Goal: Task Accomplishment & Management: Use online tool/utility

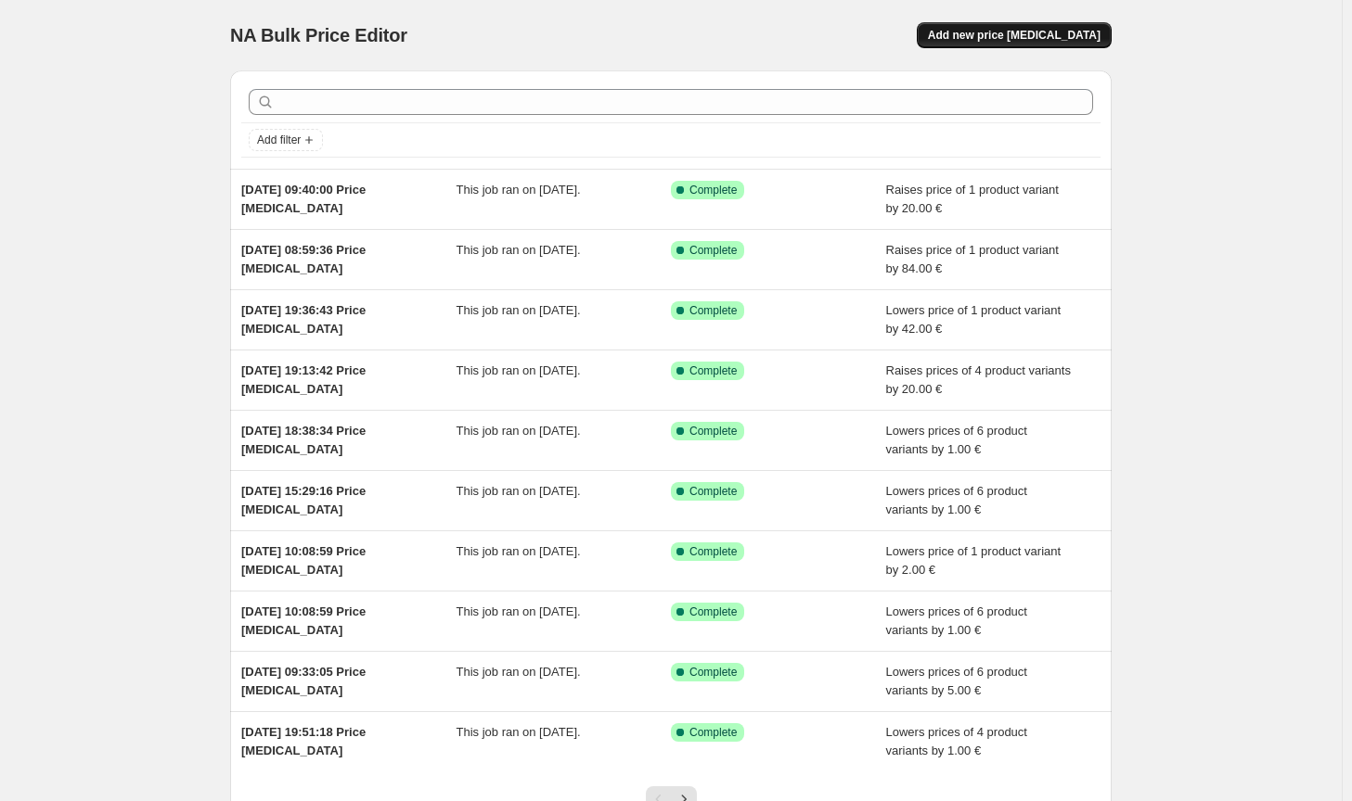
click at [1033, 44] on button "Add new price [MEDICAL_DATA]" at bounding box center [1013, 35] width 195 height 26
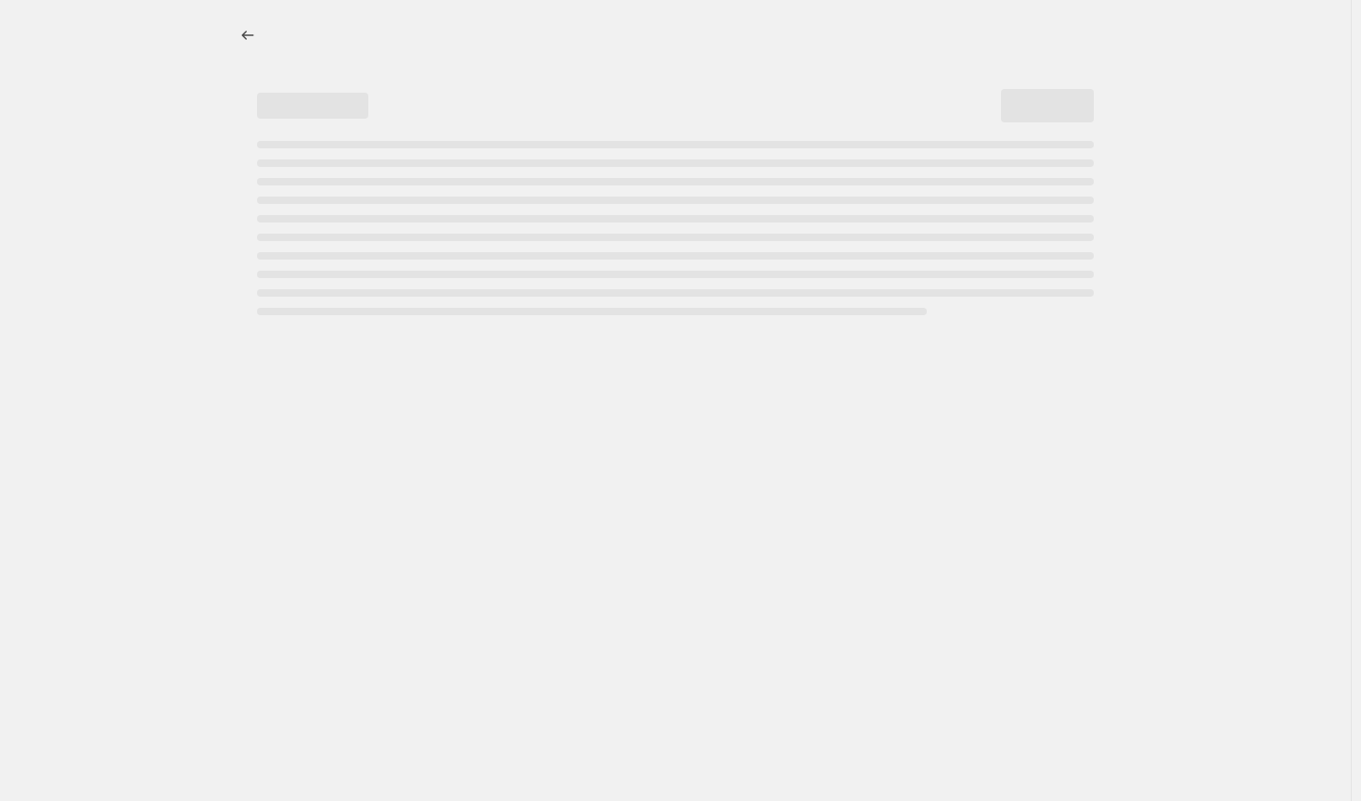
select select "percentage"
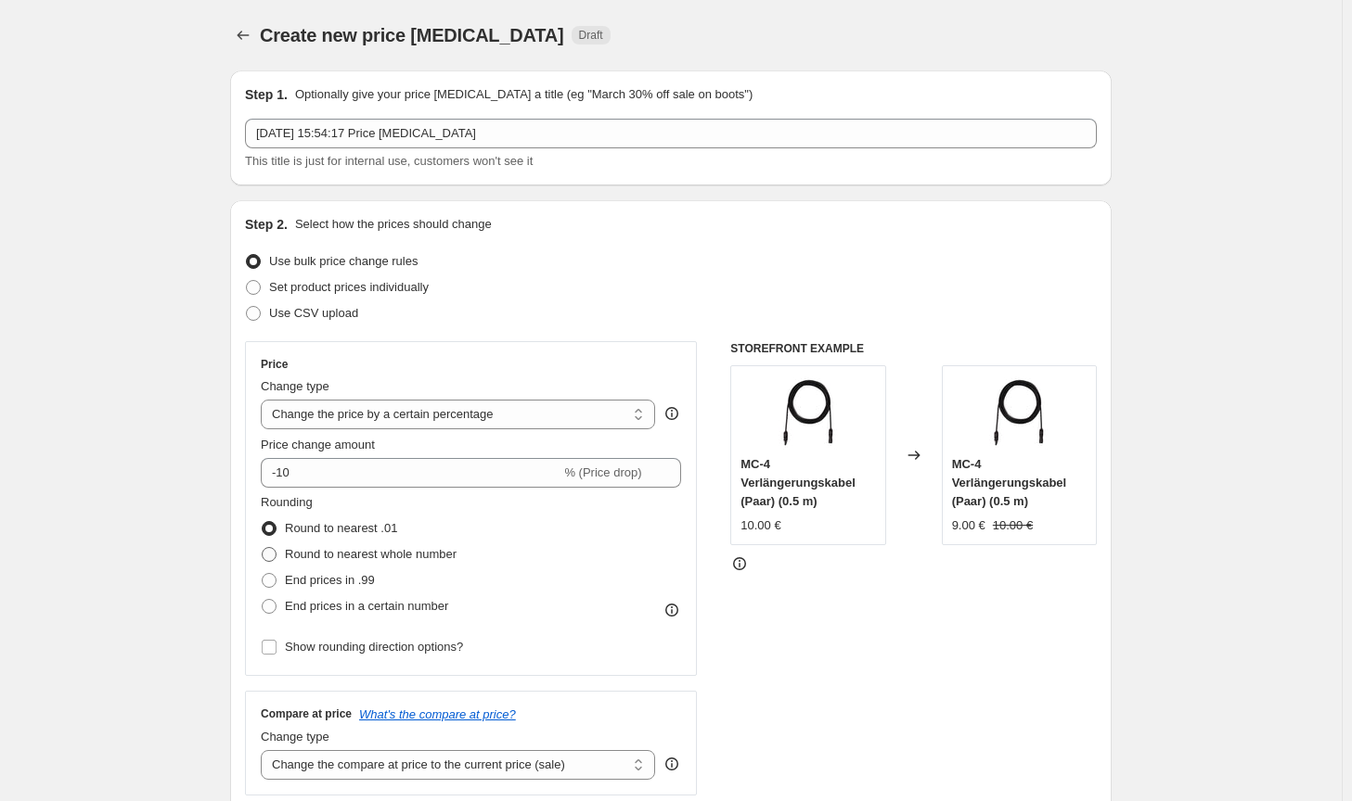
click at [441, 565] on label "Round to nearest whole number" at bounding box center [359, 555] width 196 height 26
click at [263, 548] on input "Round to nearest whole number" at bounding box center [262, 547] width 1 height 1
radio input "true"
click at [398, 418] on select "Change the price to a certain amount Change the price by a certain amount Chang…" at bounding box center [458, 415] width 394 height 30
select select "by"
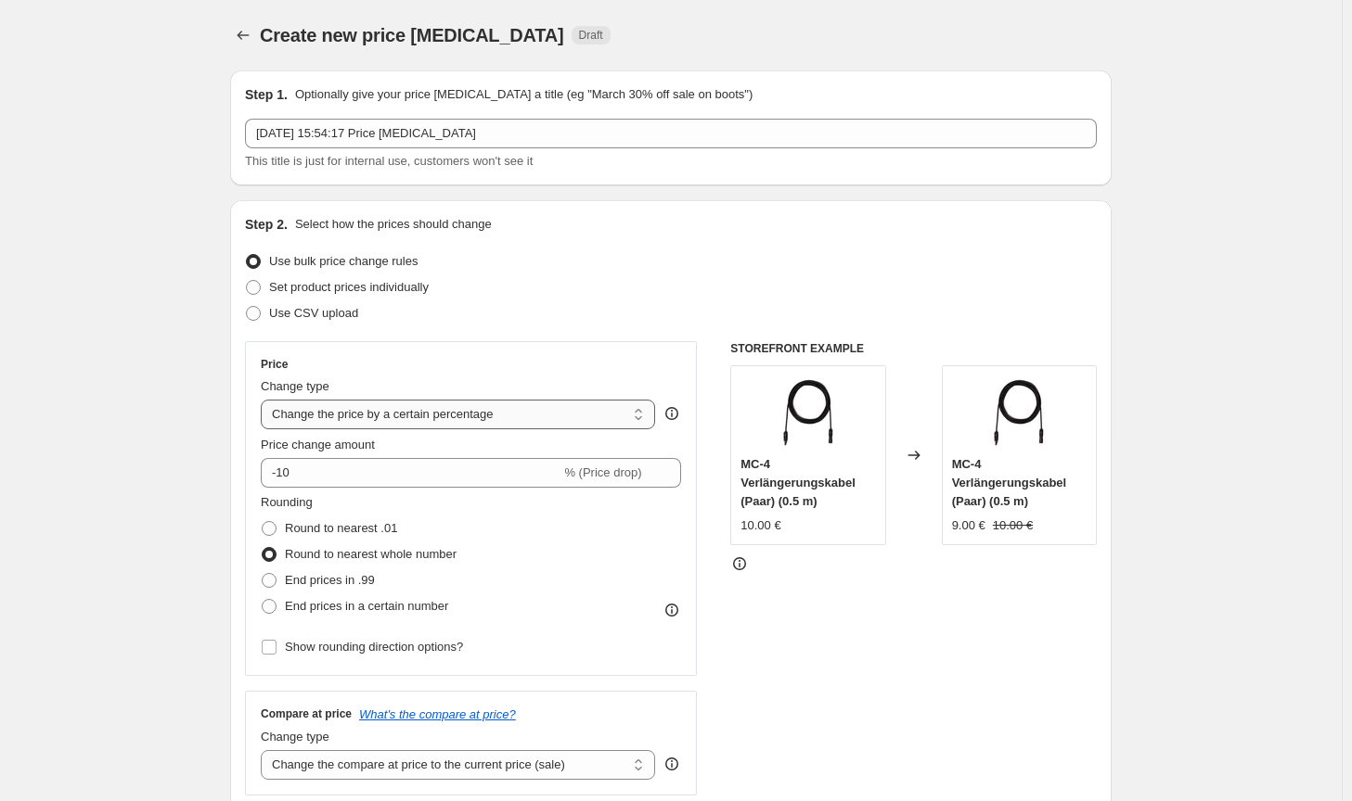
click at [264, 400] on select "Change the price to a certain amount Change the price by a certain amount Chang…" at bounding box center [458, 415] width 394 height 30
type input "-10.00"
drag, startPoint x: 529, startPoint y: 766, endPoint x: 531, endPoint y: 752, distance: 14.0
click at [529, 766] on select "Change the compare at price to the current price (sale) Change the compare at p…" at bounding box center [458, 765] width 394 height 30
select select "no_change"
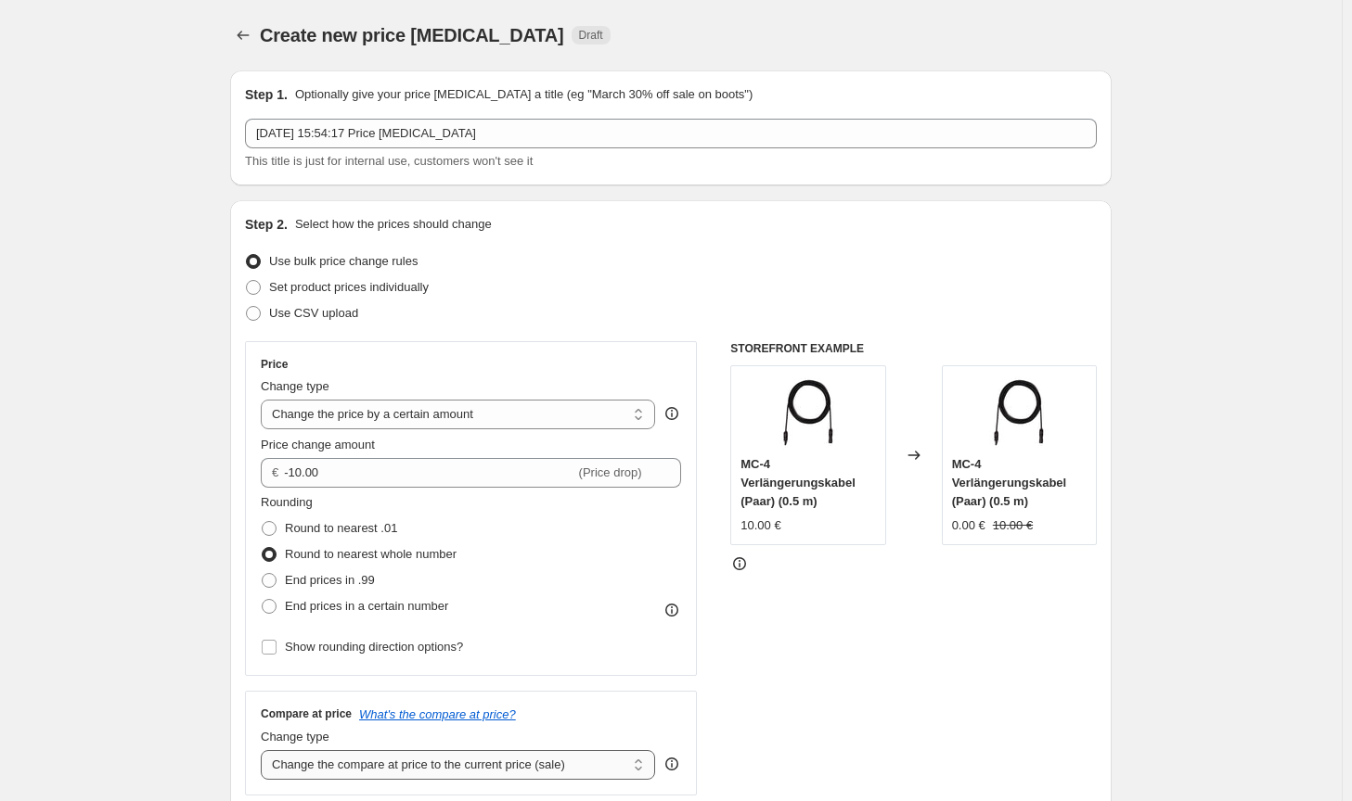
click at [264, 750] on select "Change the compare at price to the current price (sale) Change the compare at p…" at bounding box center [458, 765] width 394 height 30
click at [912, 707] on div "STOREFRONT EXAMPLE MC-4 Verlängerungskabel (Paar) (0.5 m) 10.00 € Changed to MC…" at bounding box center [913, 568] width 366 height 455
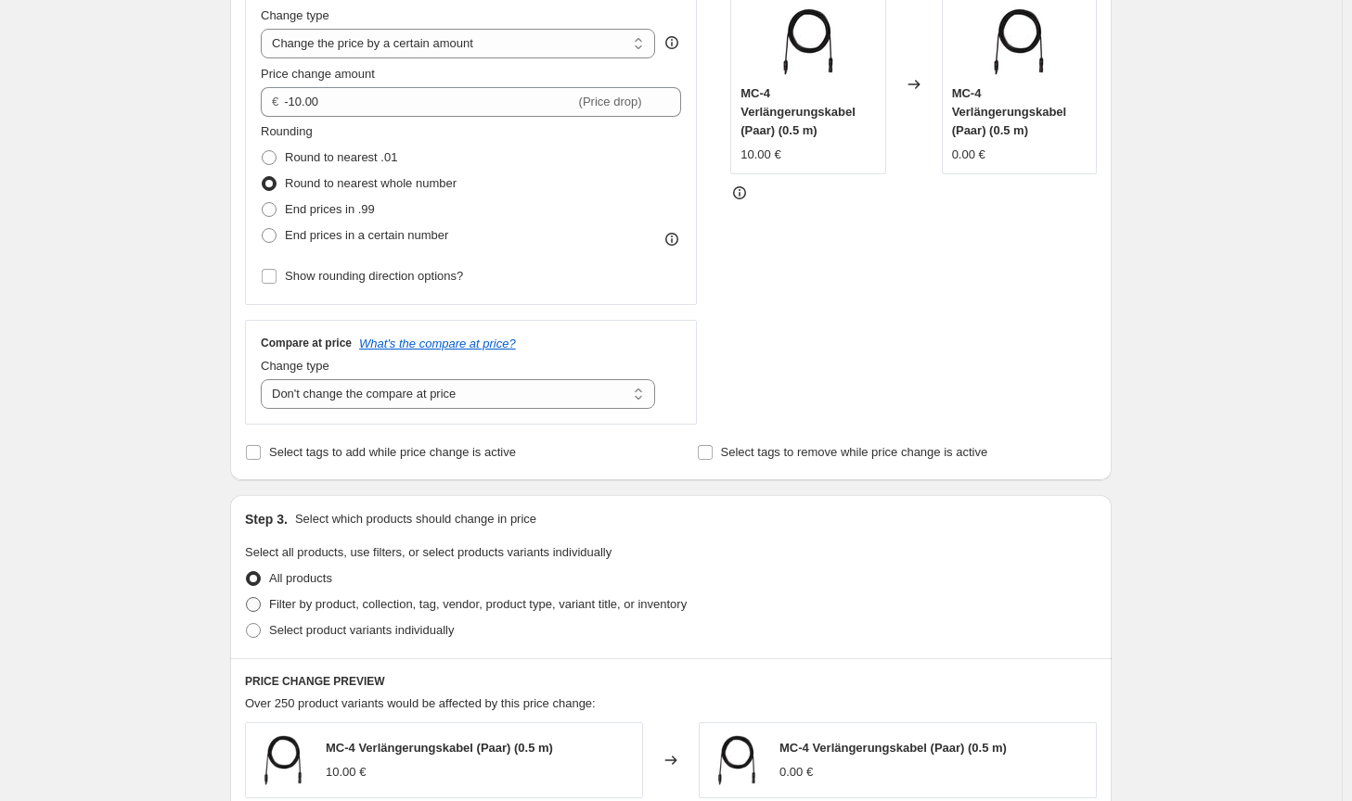
click at [573, 616] on label "Filter by product, collection, tag, vendor, product type, variant title, or inv…" at bounding box center [466, 605] width 442 height 26
click at [247, 598] on input "Filter by product, collection, tag, vendor, product type, variant title, or inv…" at bounding box center [246, 597] width 1 height 1
radio input "true"
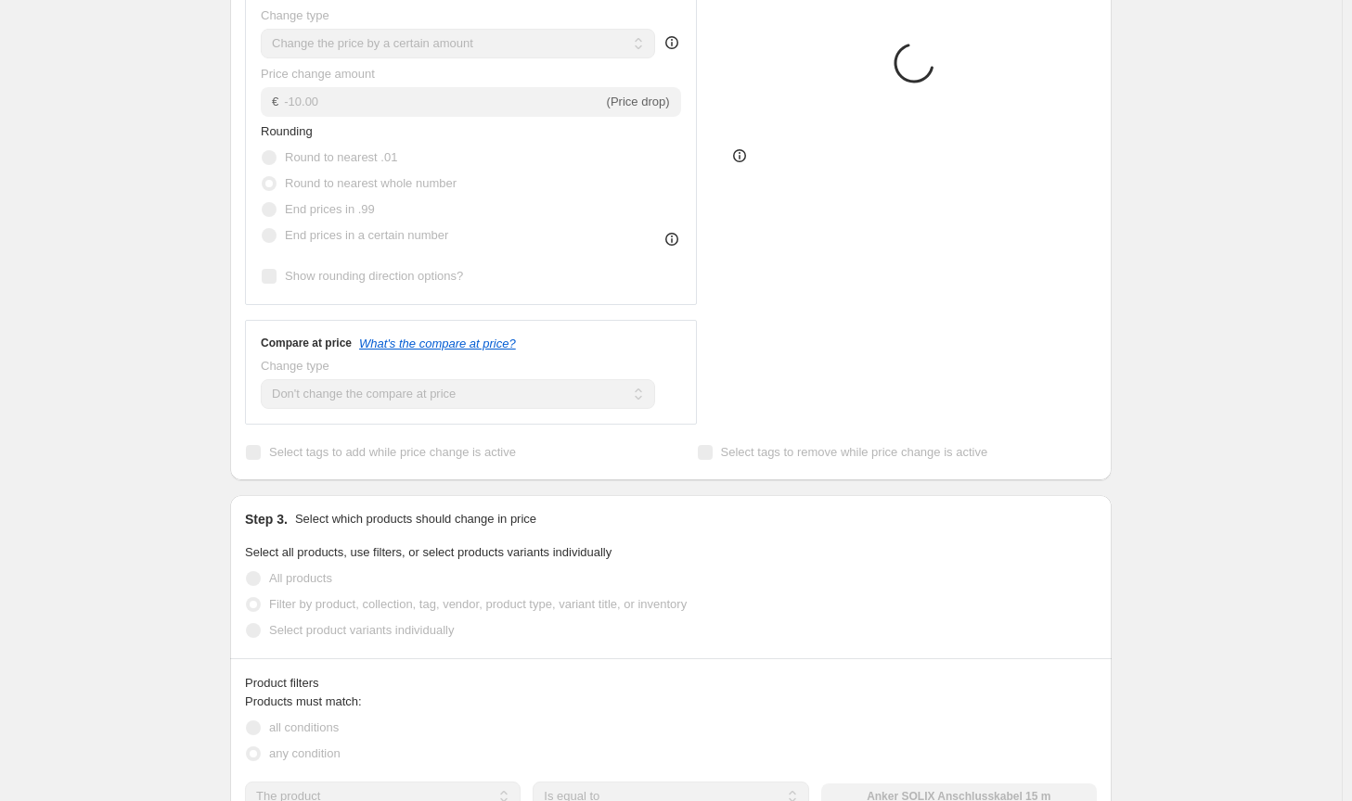
scroll to position [742, 0]
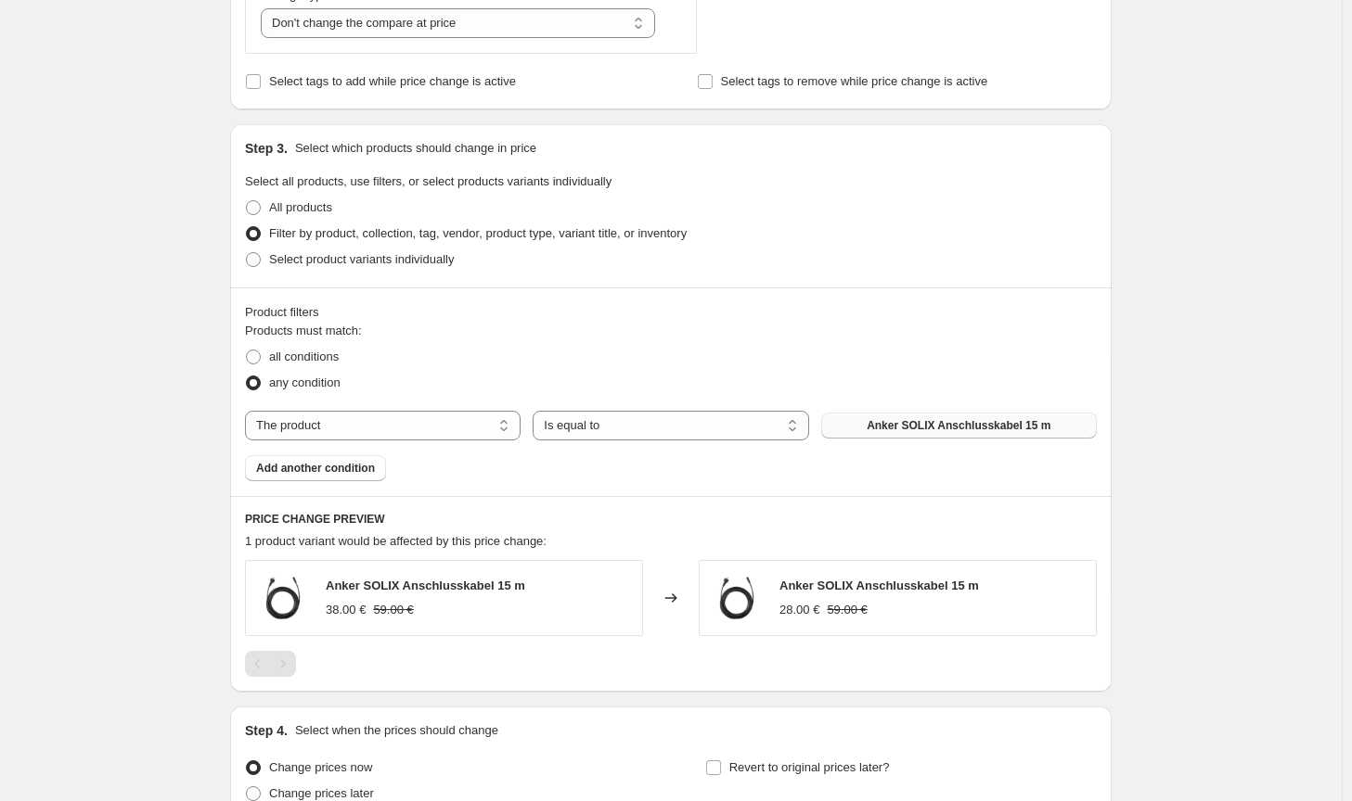
click at [956, 416] on button "Anker SOLIX Anschlusskabel 15 m" at bounding box center [958, 426] width 275 height 26
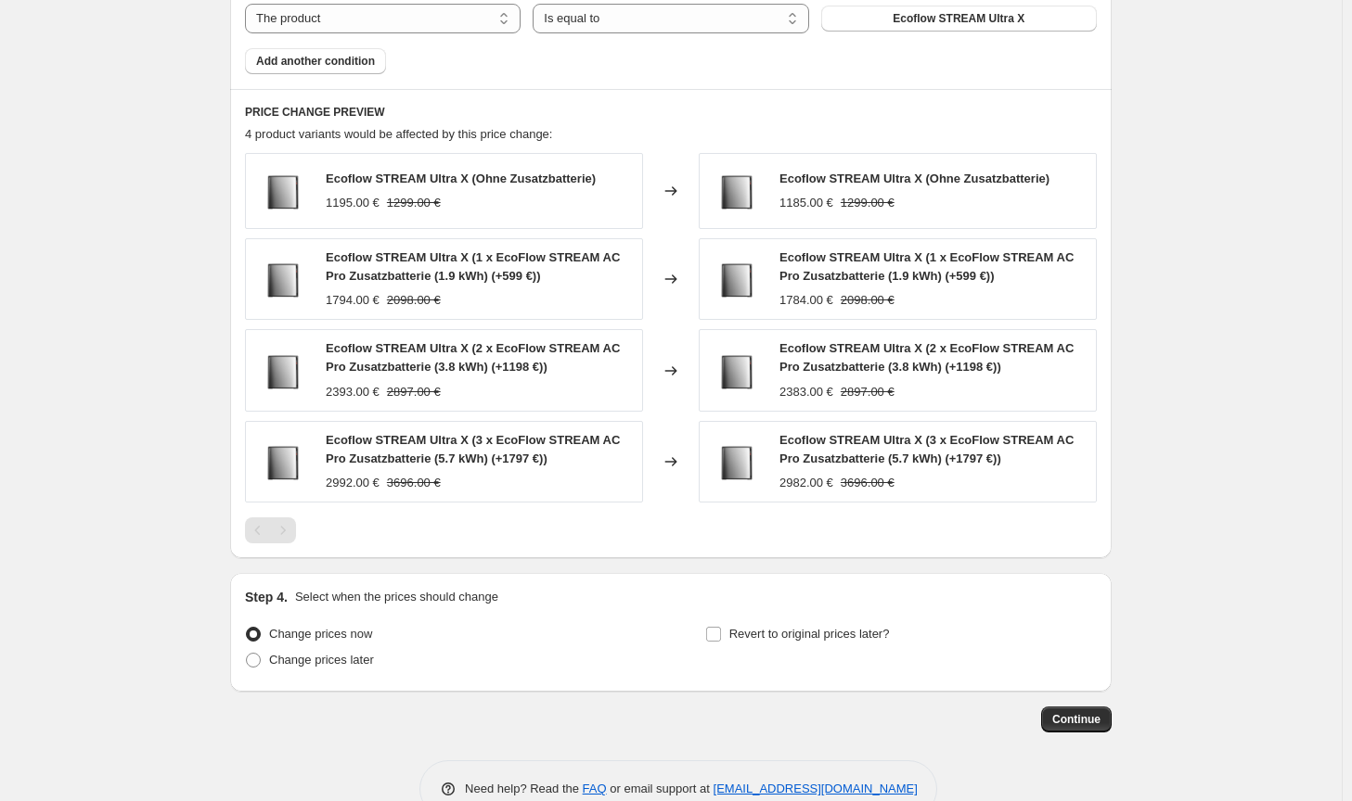
scroll to position [1193, 0]
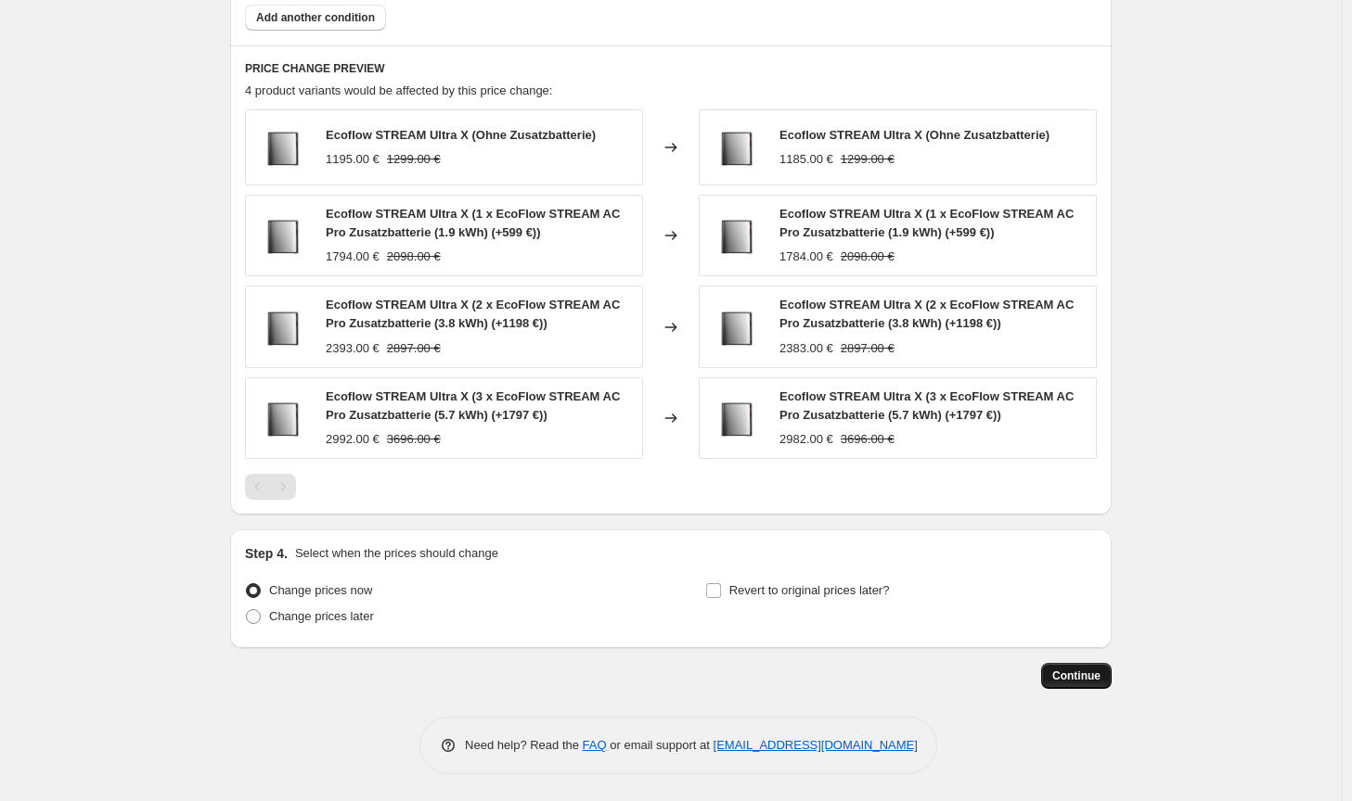
click at [1083, 685] on button "Continue" at bounding box center [1076, 676] width 70 height 26
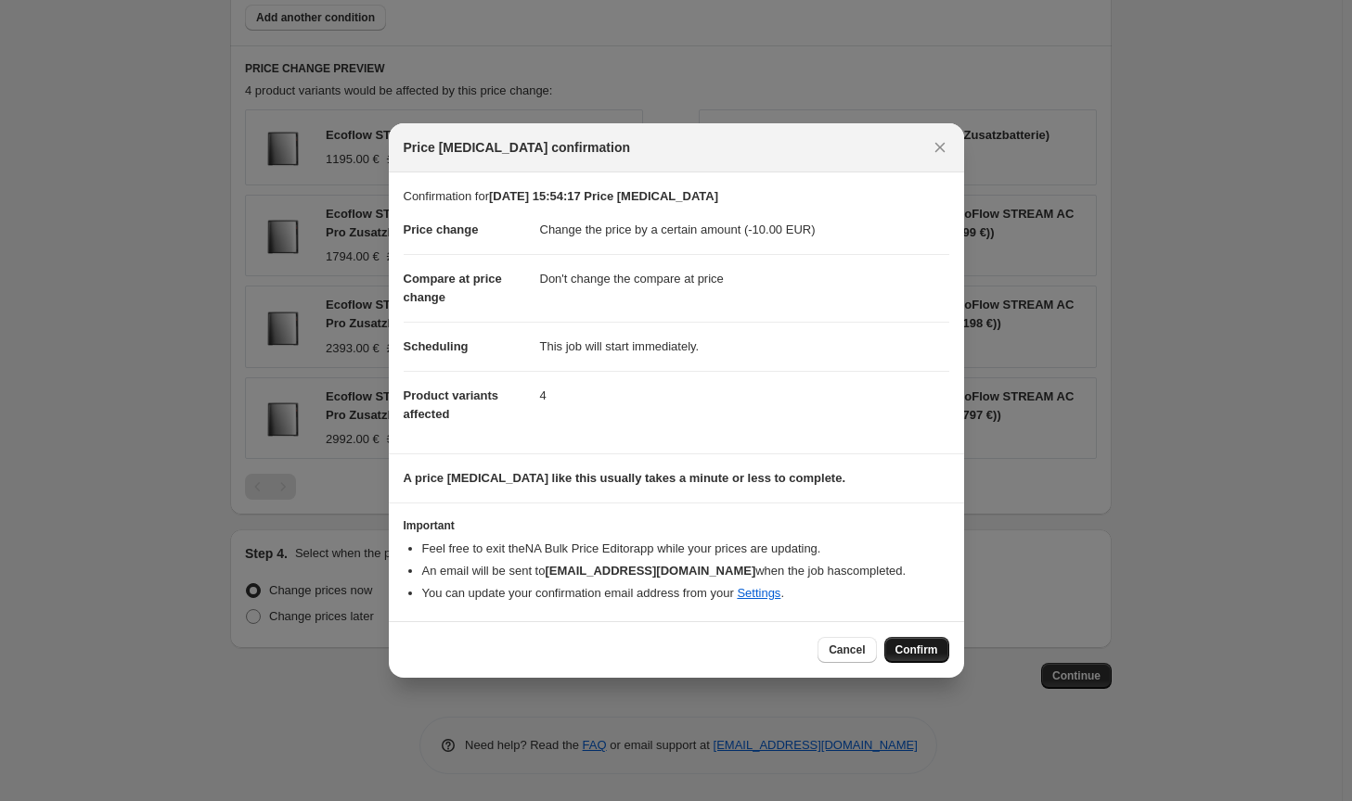
click at [930, 659] on button "Confirm" at bounding box center [916, 650] width 65 height 26
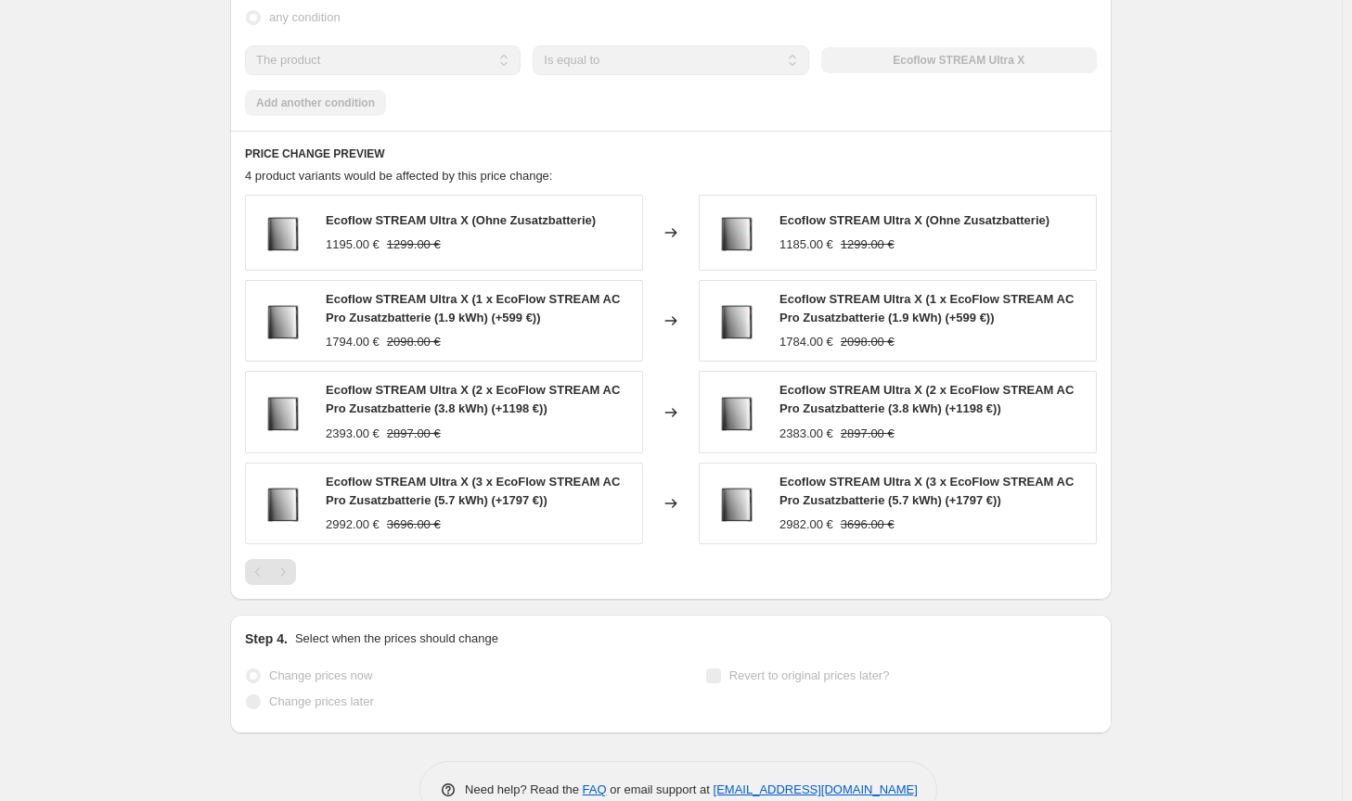
select select "by"
select select "no_change"
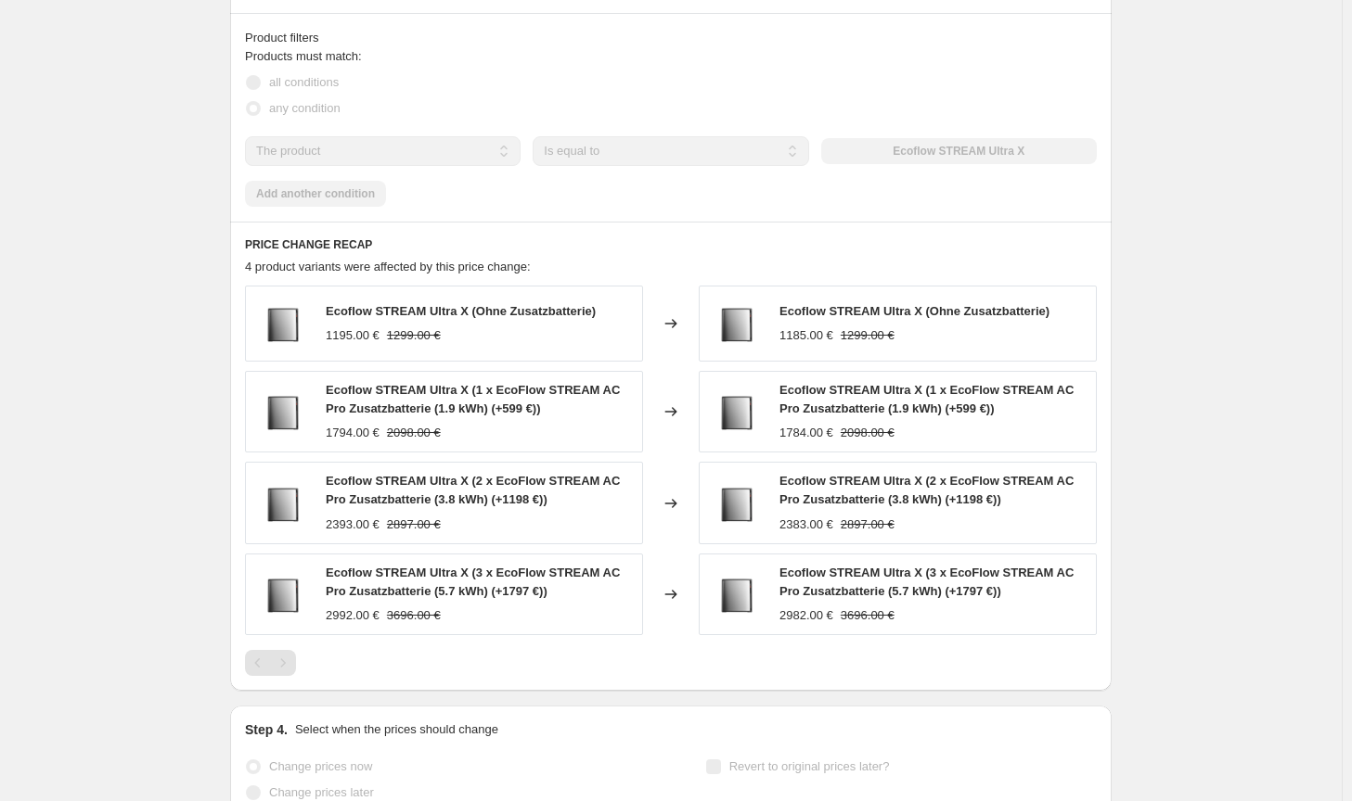
scroll to position [0, 0]
